Goal: Navigation & Orientation: Find specific page/section

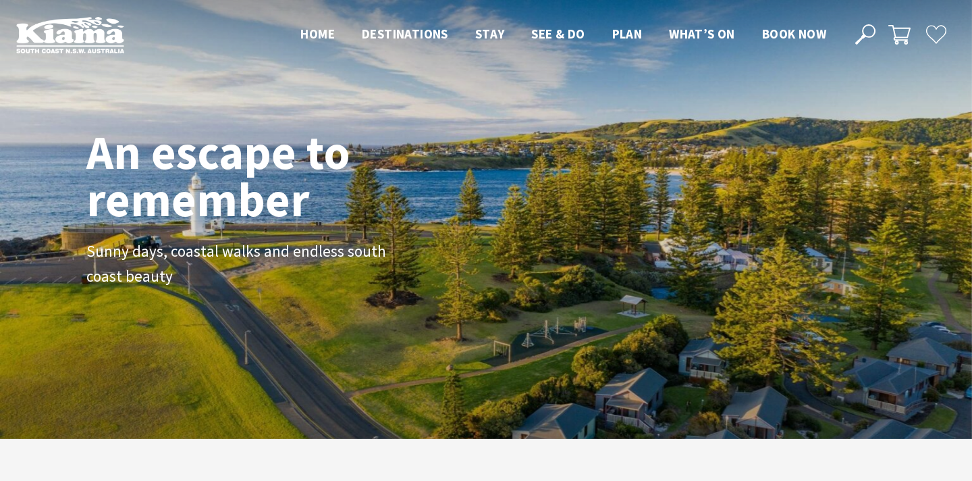
scroll to position [211, 962]
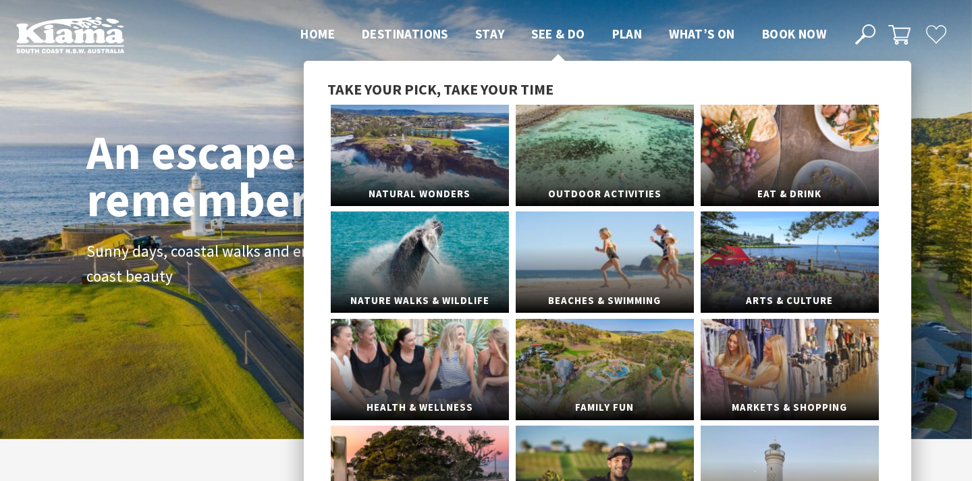
click at [566, 28] on span "See & Do" at bounding box center [557, 34] width 53 height 16
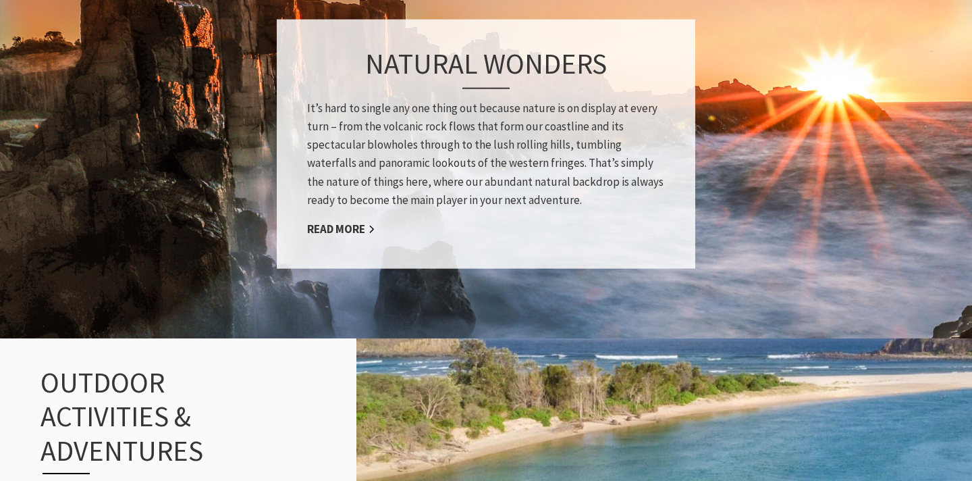
scroll to position [1062, 0]
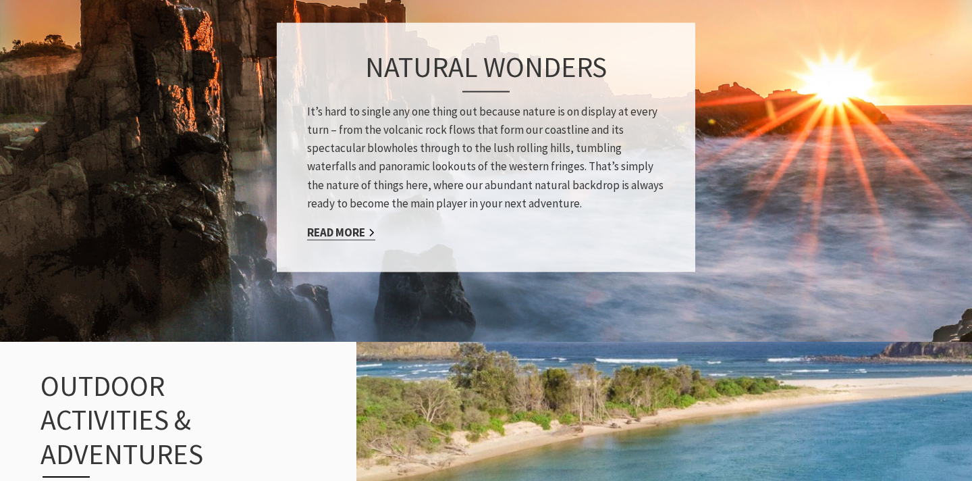
click at [352, 234] on link "Read More" at bounding box center [341, 233] width 68 height 16
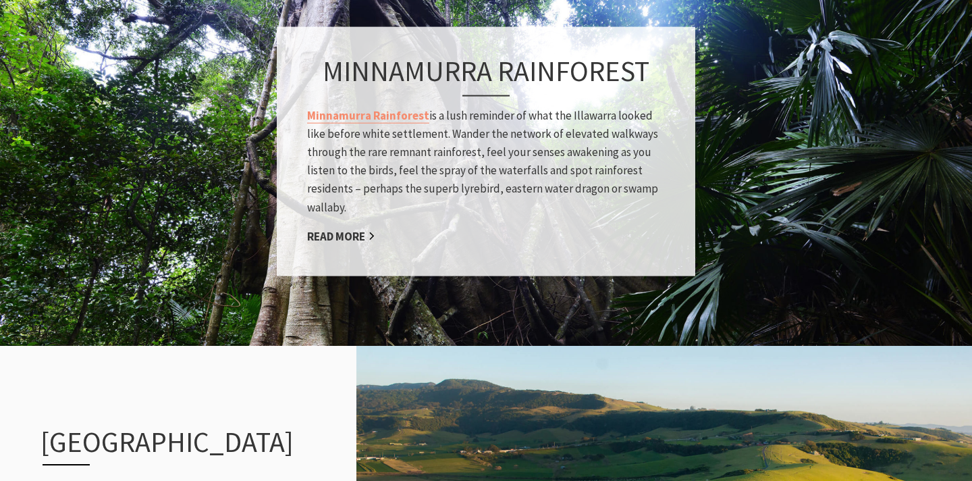
scroll to position [1163, 0]
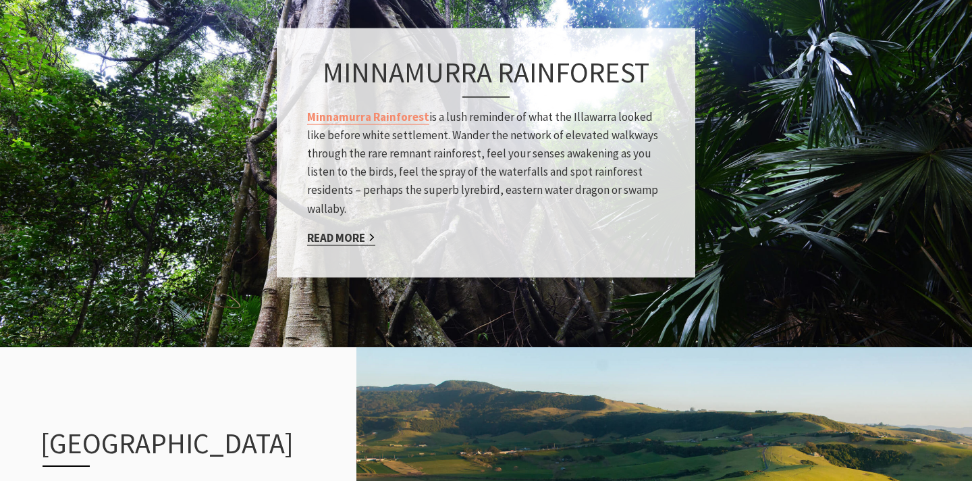
click at [354, 236] on link "Read More" at bounding box center [341, 237] width 68 height 16
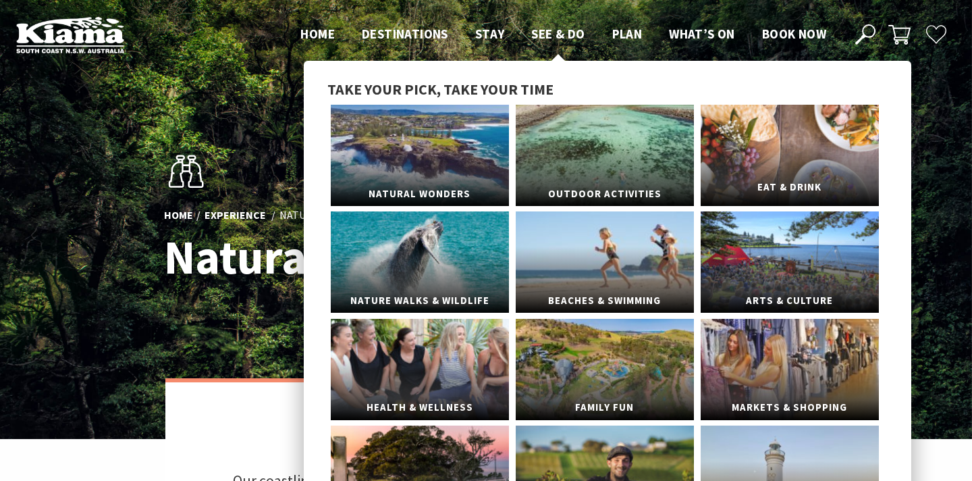
click at [755, 136] on link "Eat & Drink" at bounding box center [790, 155] width 178 height 101
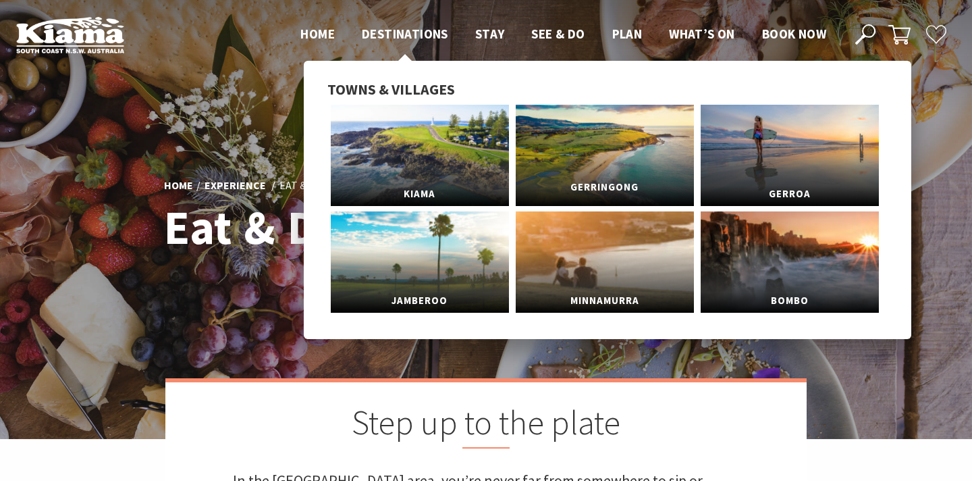
click at [570, 153] on link "Gerringong" at bounding box center [605, 155] width 178 height 101
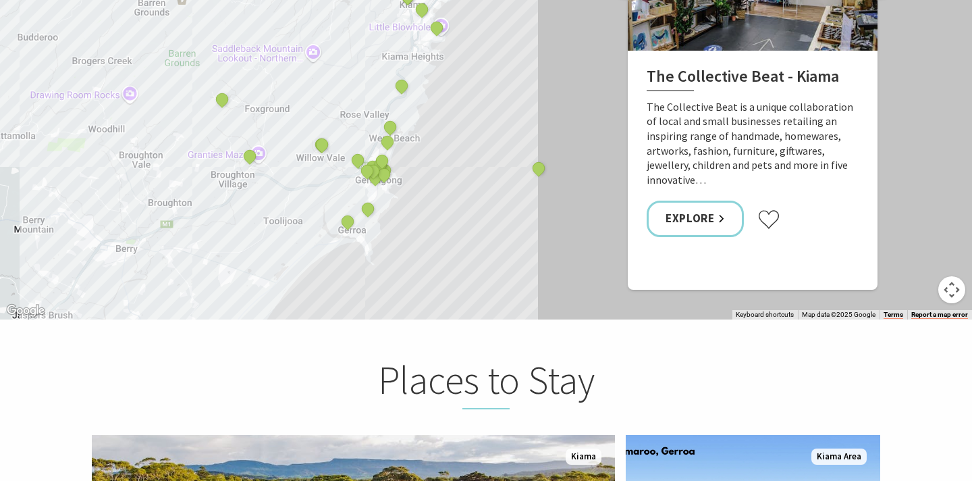
scroll to position [2503, 0]
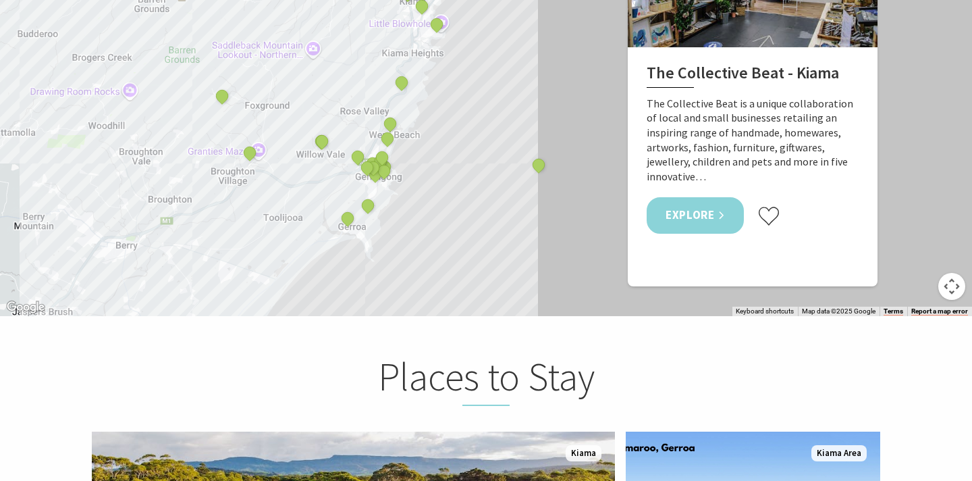
click at [686, 197] on link "Explore" at bounding box center [695, 215] width 97 height 36
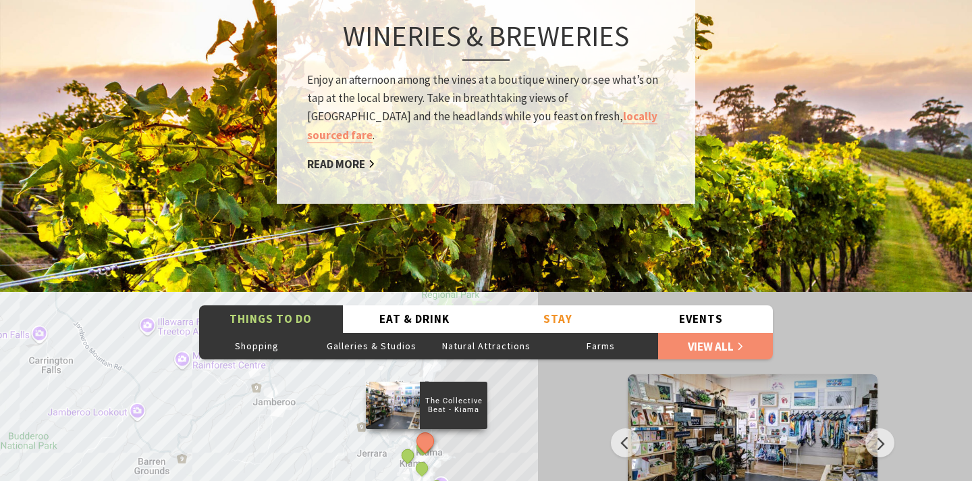
scroll to position [2029, 0]
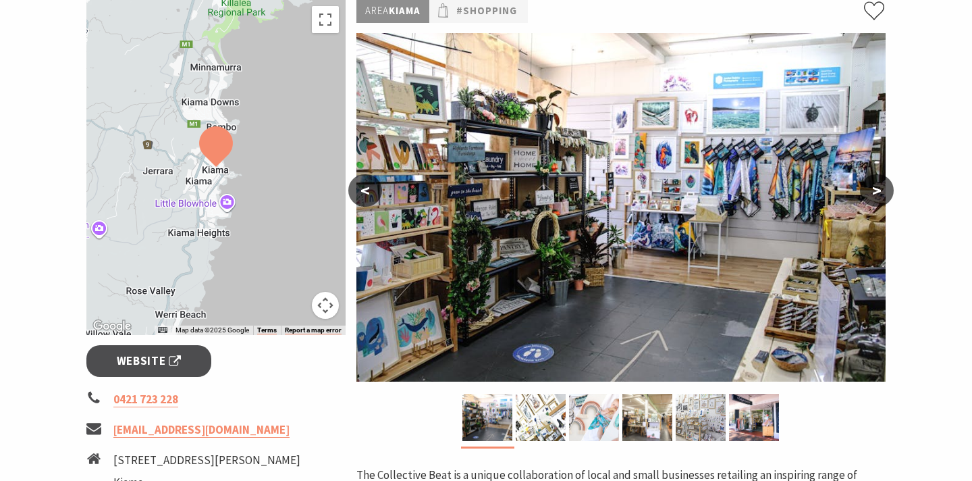
scroll to position [136, 0]
